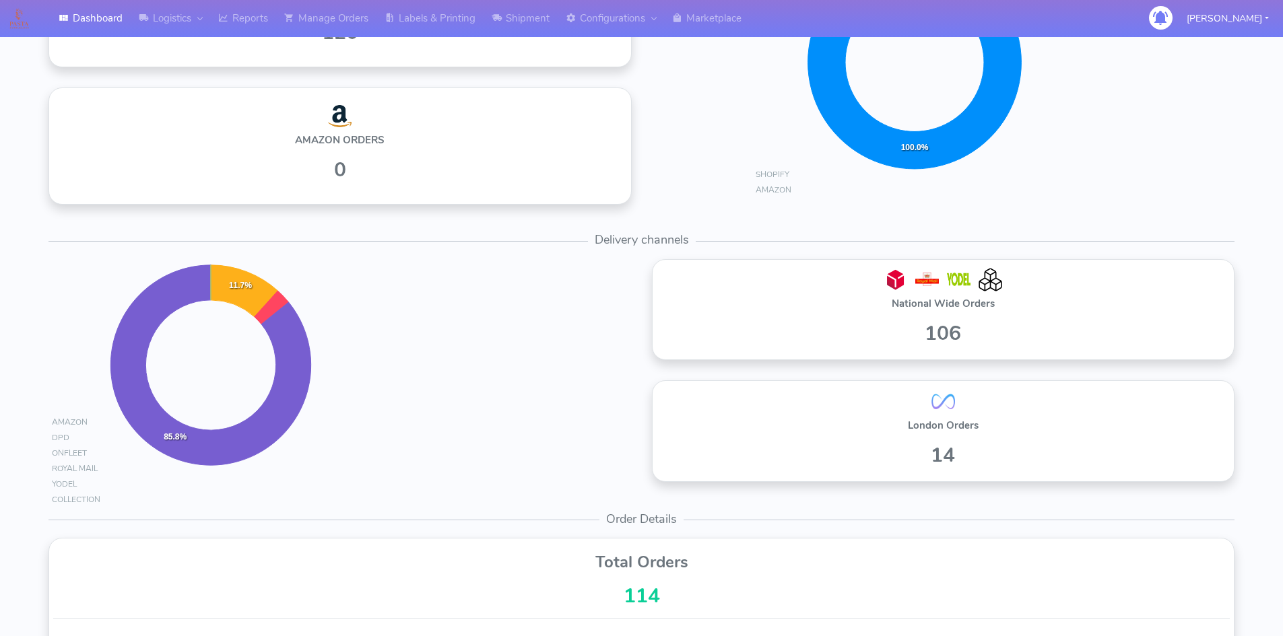
scroll to position [471, 0]
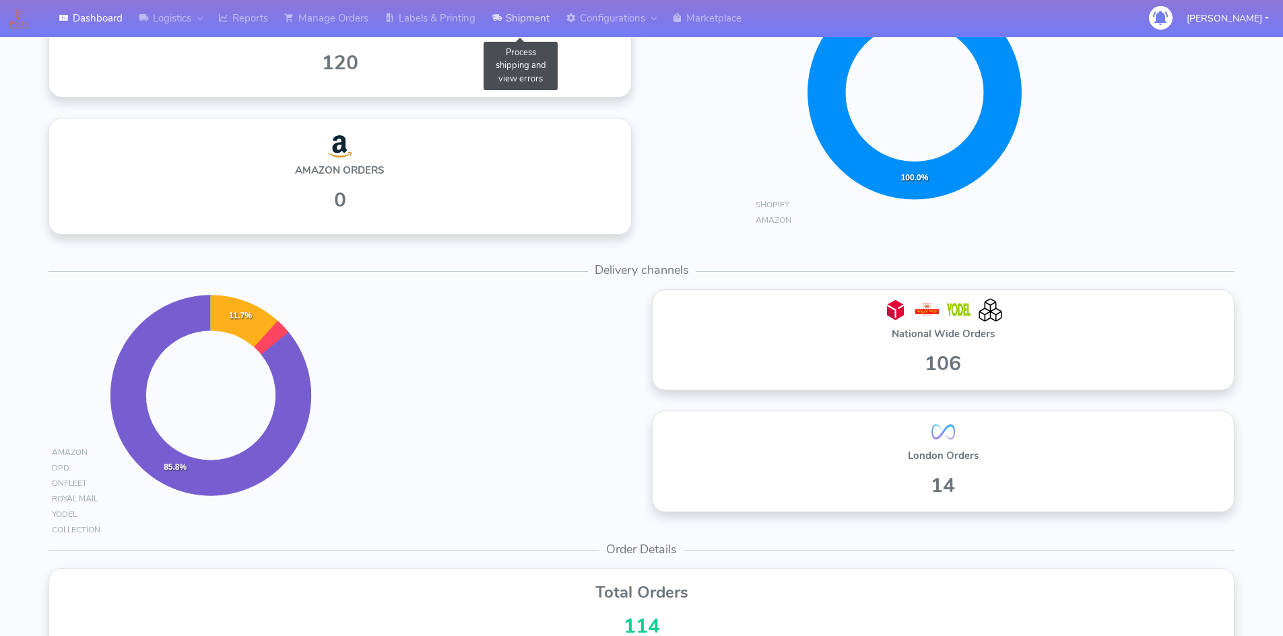
click at [531, 21] on link "Shipment" at bounding box center [520, 18] width 74 height 37
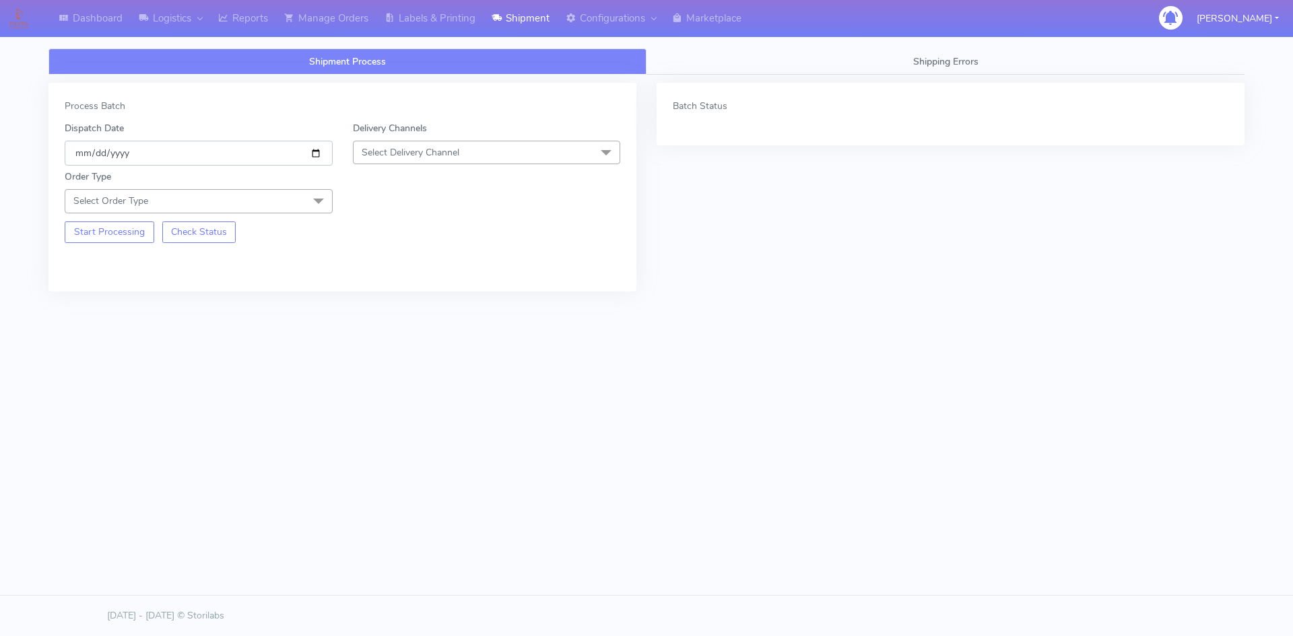
click at [313, 154] on input "[DATE]" at bounding box center [199, 153] width 268 height 25
type input "[DATE]"
click at [421, 155] on span "Select Delivery Channel" at bounding box center [411, 152] width 98 height 13
click at [409, 238] on div "OnFleet" at bounding box center [486, 237] width 253 height 14
click at [267, 207] on span "Select Order Type" at bounding box center [199, 201] width 268 height 24
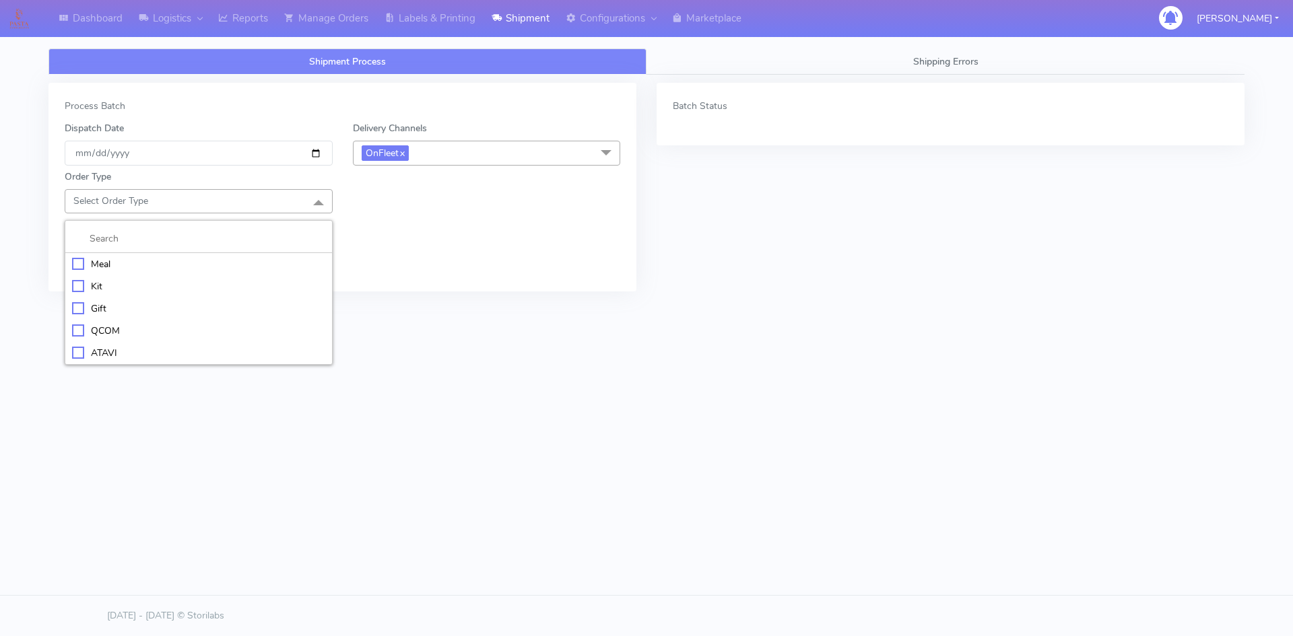
click at [94, 267] on div "Meal" at bounding box center [198, 264] width 253 height 14
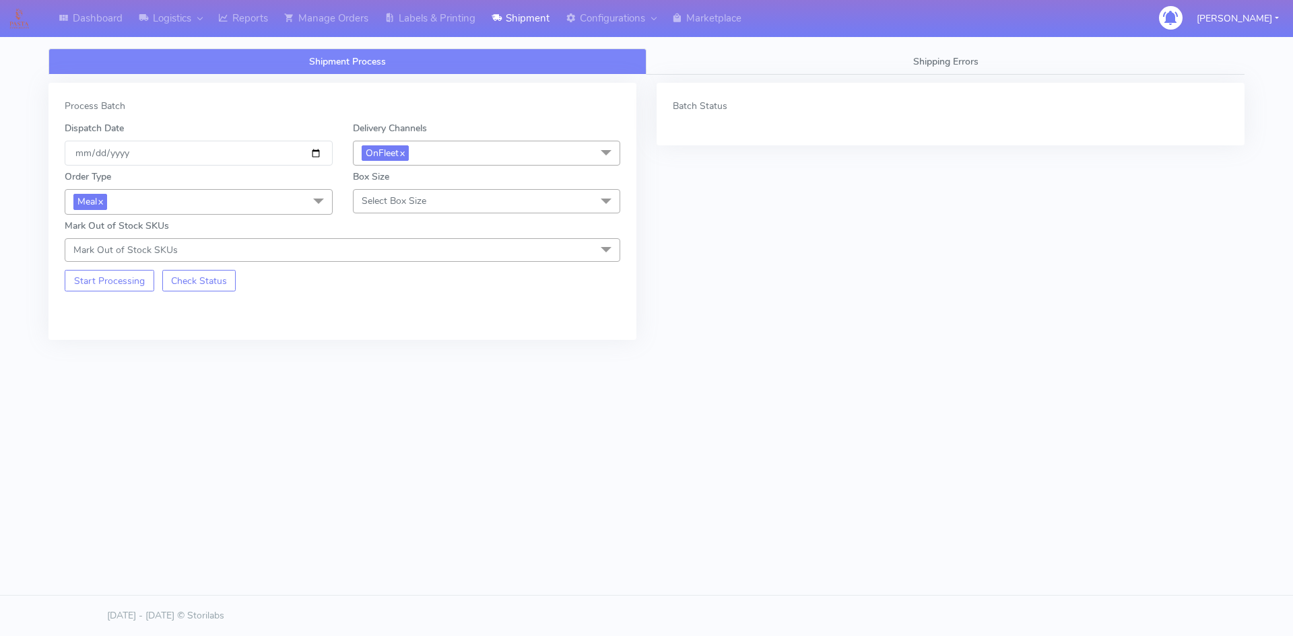
click at [456, 201] on span "Select Box Size" at bounding box center [487, 201] width 268 height 24
click at [387, 263] on div "Small" at bounding box center [486, 264] width 253 height 14
click at [98, 281] on button "Start Processing" at bounding box center [110, 281] width 90 height 22
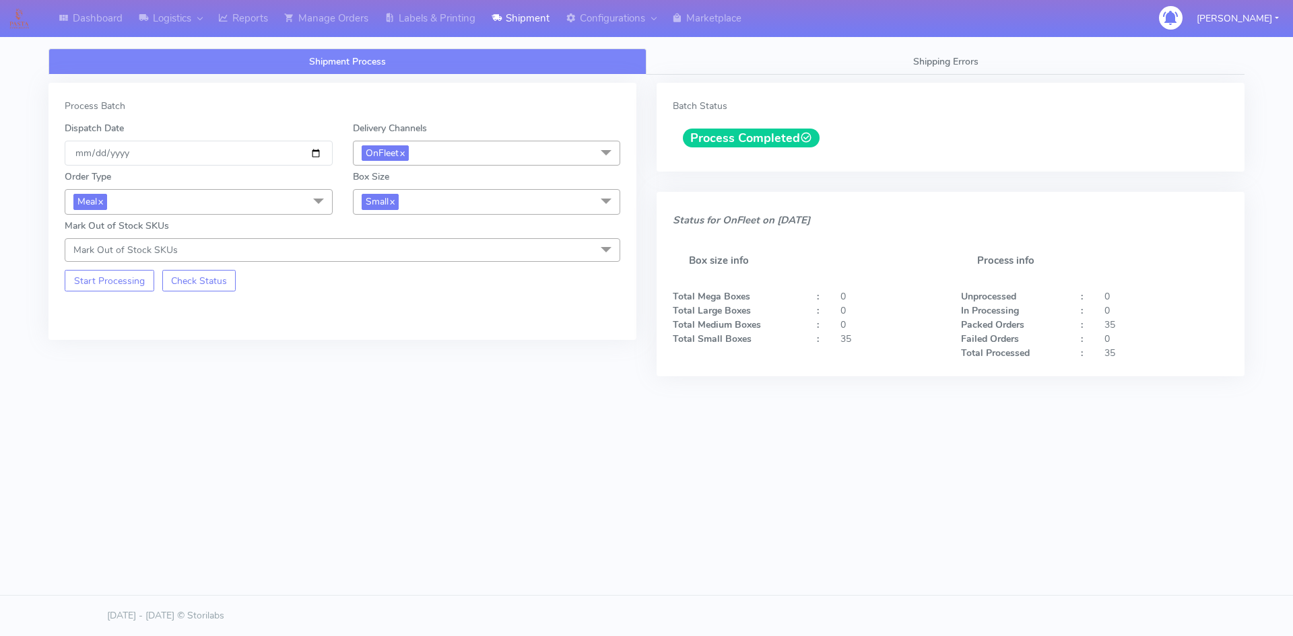
click at [365, 98] on div "Process Batch Dispatch Date [DATE] Delivery Channels OnFleet x DHL OnFleet Roya…" at bounding box center [342, 211] width 588 height 257
click at [473, 26] on link "Labels & Printing" at bounding box center [429, 18] width 107 height 37
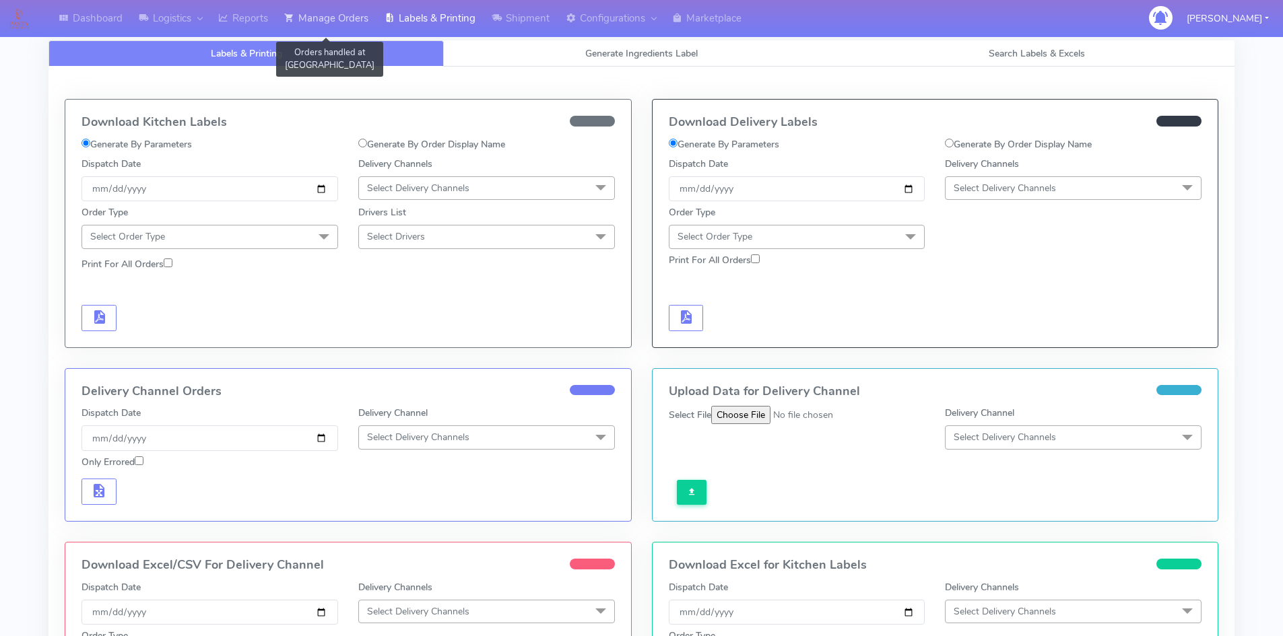
click at [346, 24] on link "Manage Orders" at bounding box center [326, 18] width 100 height 37
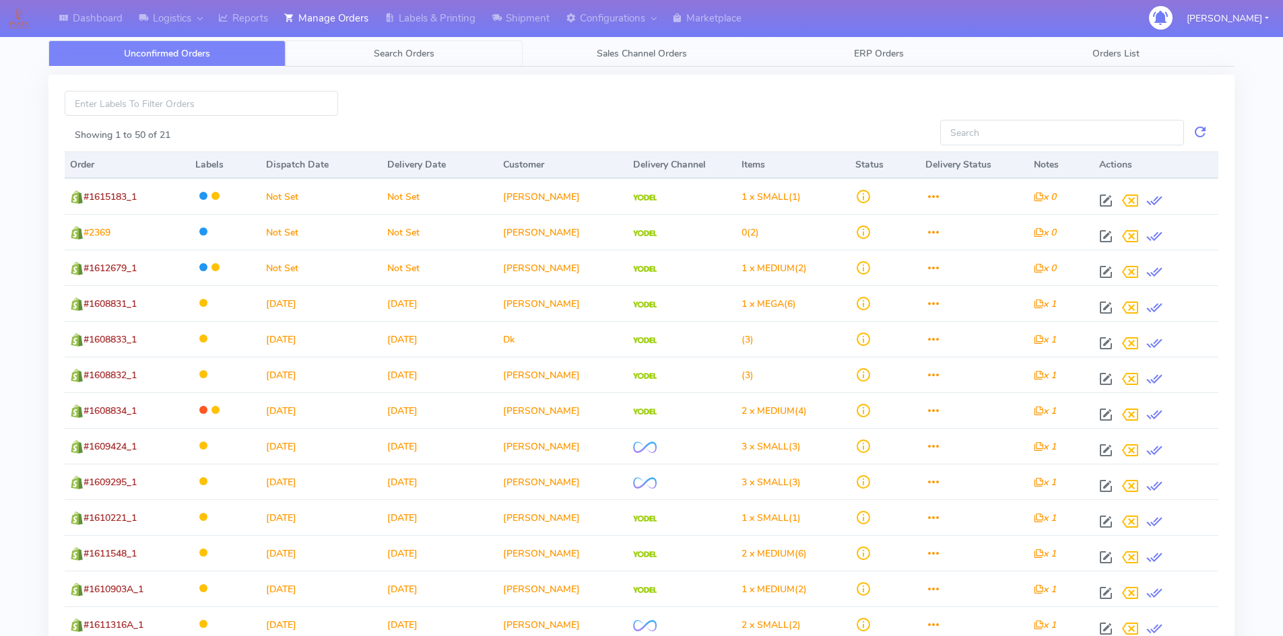
click at [469, 50] on link "Search Orders" at bounding box center [403, 53] width 237 height 26
